Goal: Find specific page/section: Find specific page/section

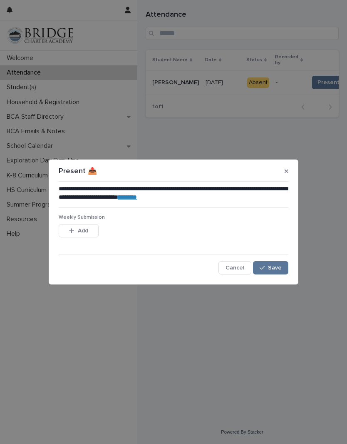
click at [279, 262] on button "Save" at bounding box center [270, 267] width 35 height 13
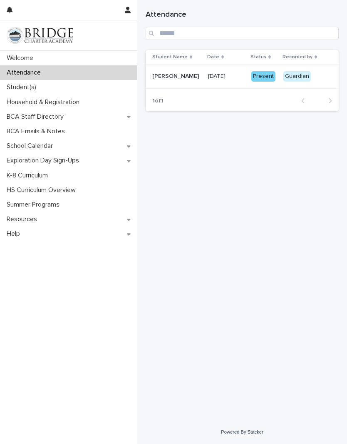
click at [27, 87] on p "Student(s)" at bounding box center [23, 87] width 40 height 8
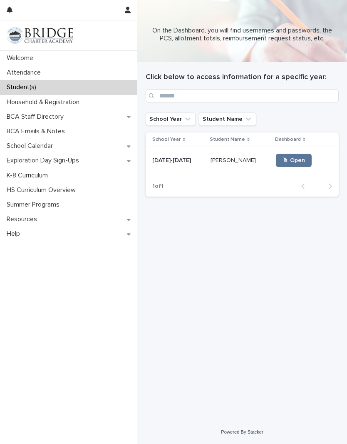
click at [178, 159] on p "[DATE]-[DATE]" at bounding box center [172, 159] width 40 height 9
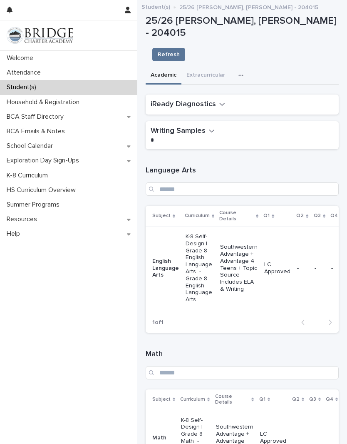
click at [219, 100] on icon "button" at bounding box center [222, 103] width 6 height 7
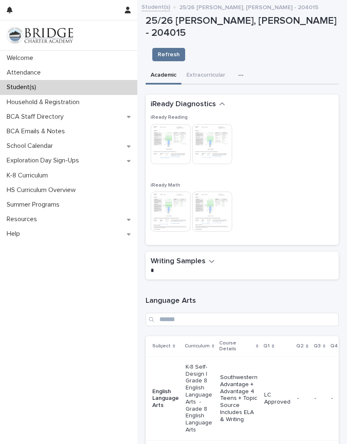
click at [172, 124] on img at bounding box center [171, 144] width 40 height 40
click at [215, 124] on img at bounding box center [212, 144] width 40 height 40
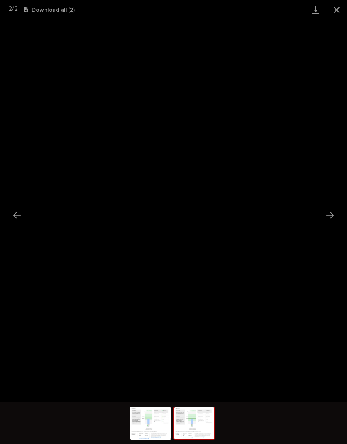
click at [334, 12] on button "Close gallery" at bounding box center [337, 10] width 21 height 20
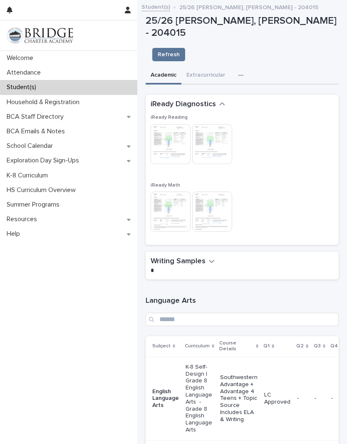
click at [172, 124] on img at bounding box center [171, 144] width 40 height 40
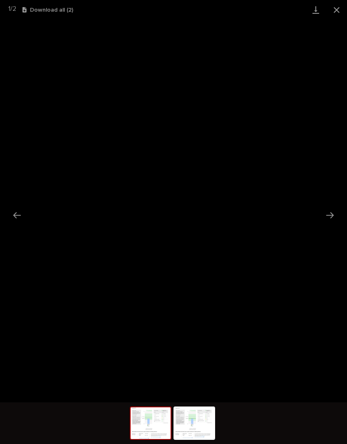
click at [152, 425] on img at bounding box center [151, 423] width 40 height 32
click at [345, 10] on button "Close gallery" at bounding box center [337, 10] width 21 height 20
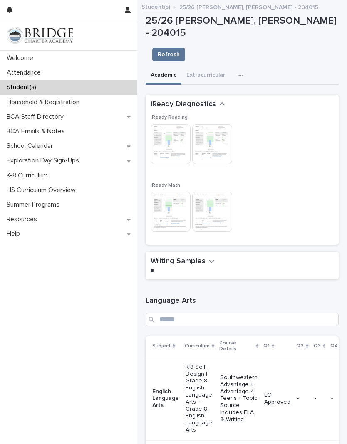
click at [170, 124] on img at bounding box center [171, 144] width 40 height 40
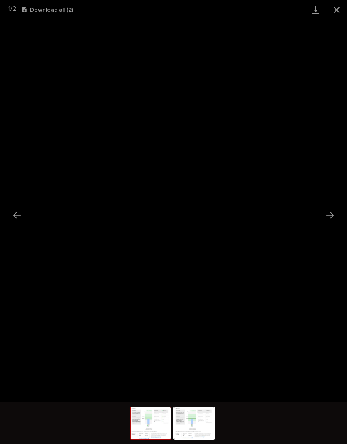
click at [200, 417] on img at bounding box center [195, 423] width 40 height 32
click at [152, 419] on img at bounding box center [151, 423] width 40 height 32
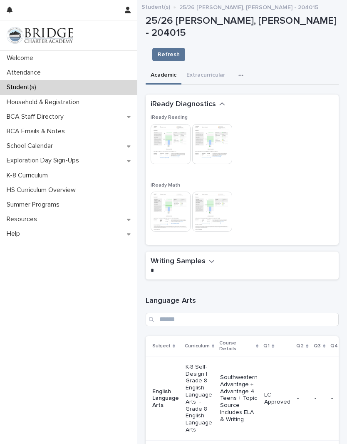
click at [170, 193] on img at bounding box center [171, 212] width 40 height 40
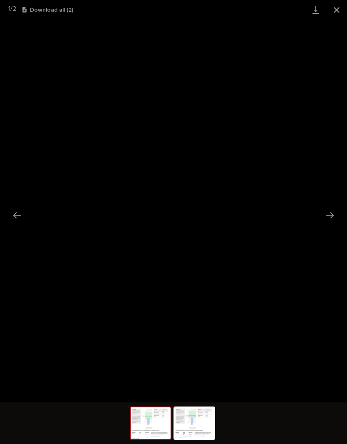
click at [338, 12] on button "Close gallery" at bounding box center [337, 10] width 21 height 20
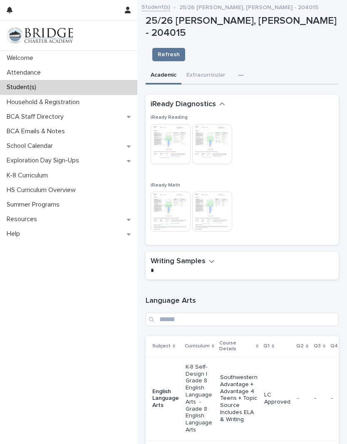
click at [224, 192] on img at bounding box center [212, 212] width 40 height 40
click at [211, 192] on img at bounding box center [212, 212] width 40 height 40
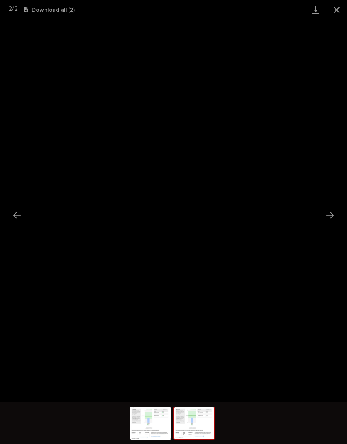
click at [335, 11] on button "Close gallery" at bounding box center [337, 10] width 21 height 20
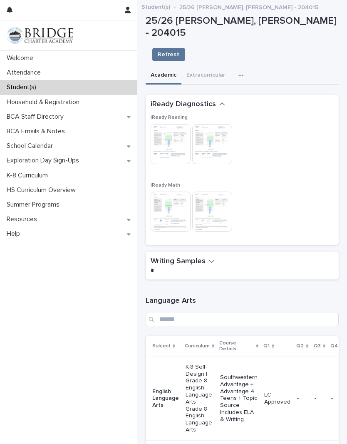
click at [203, 257] on h2 "Writing Samples" at bounding box center [178, 262] width 55 height 10
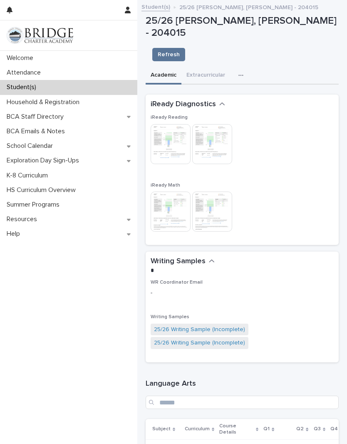
click at [242, 72] on icon "button" at bounding box center [241, 75] width 5 height 6
click at [217, 107] on span "Purchasing" at bounding box center [210, 110] width 29 height 6
